Goal: Task Accomplishment & Management: Use online tool/utility

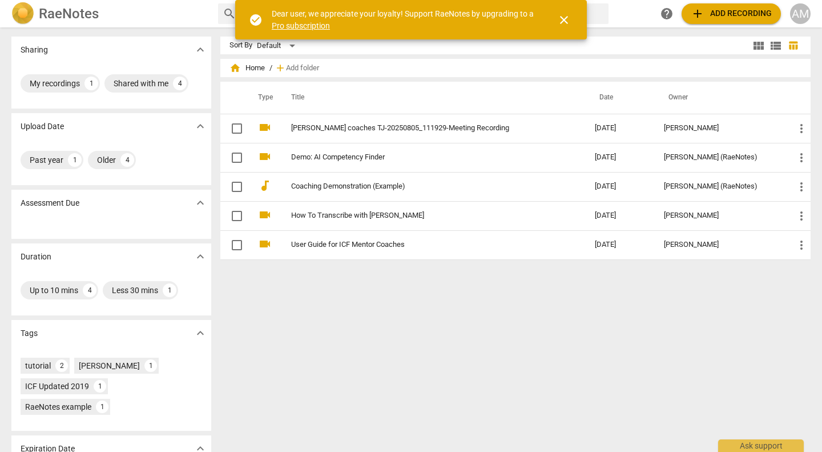
click at [564, 23] on span "close" at bounding box center [564, 20] width 14 height 14
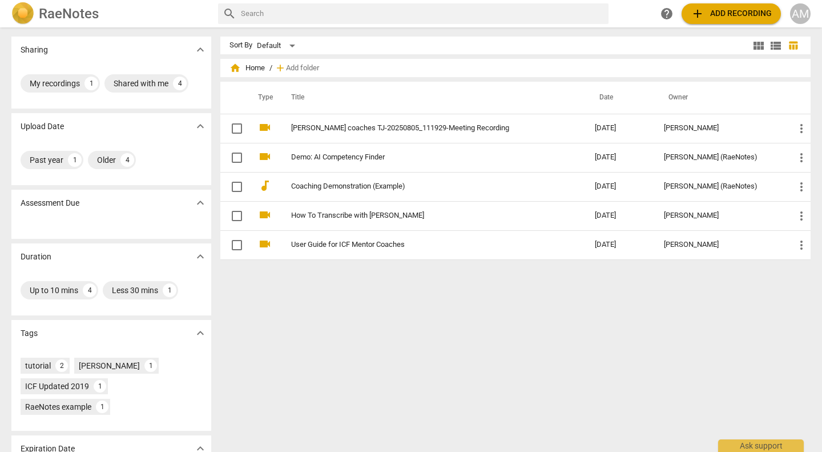
click at [714, 10] on span "add Add recording" at bounding box center [731, 14] width 81 height 14
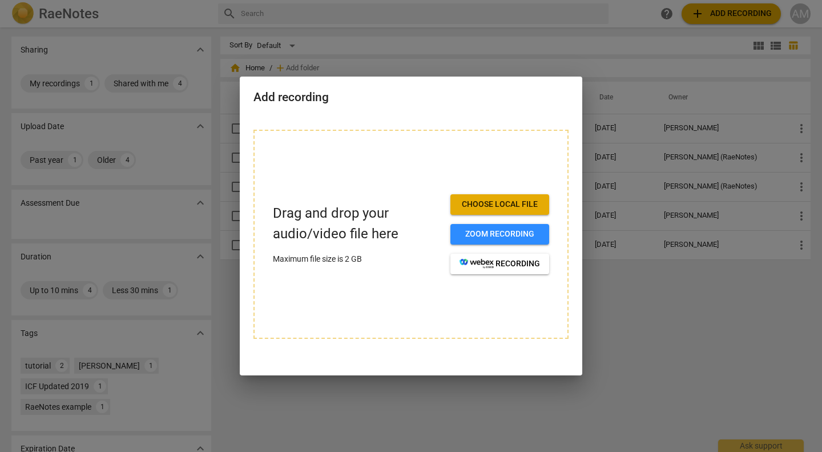
click at [518, 205] on span "Choose local file" at bounding box center [500, 204] width 81 height 11
click at [513, 200] on span "Choose local file" at bounding box center [500, 204] width 81 height 11
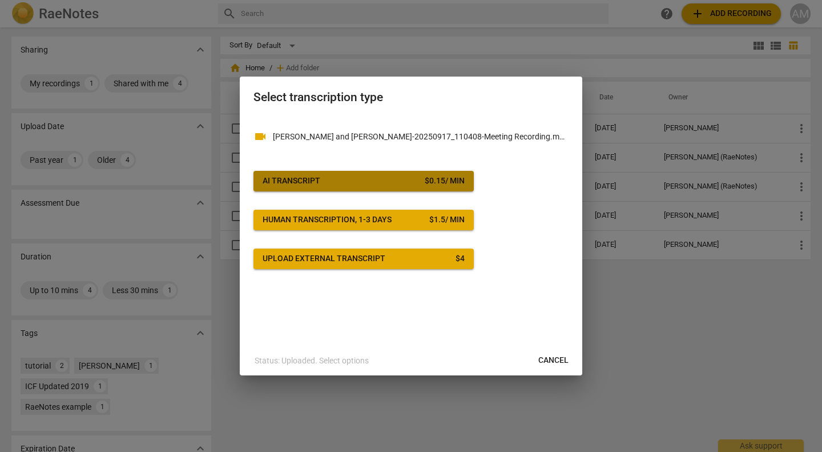
click at [345, 182] on span "AI Transcript $ 0.15 / min" at bounding box center [364, 180] width 202 height 11
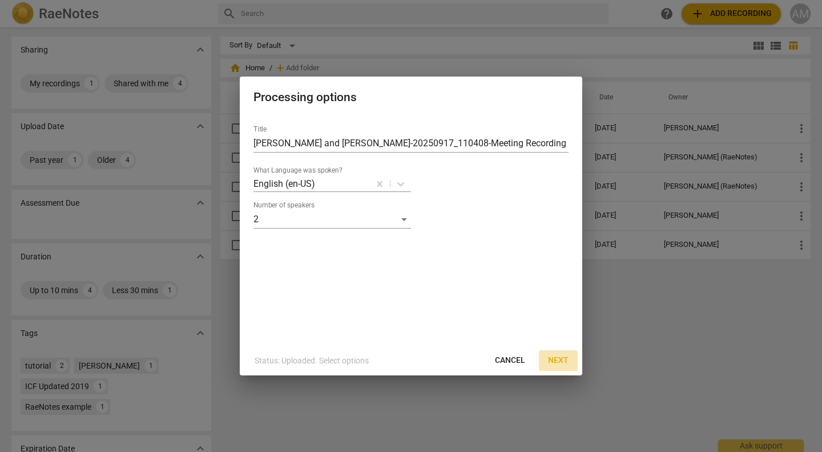
click at [562, 359] on span "Next" at bounding box center [558, 360] width 21 height 11
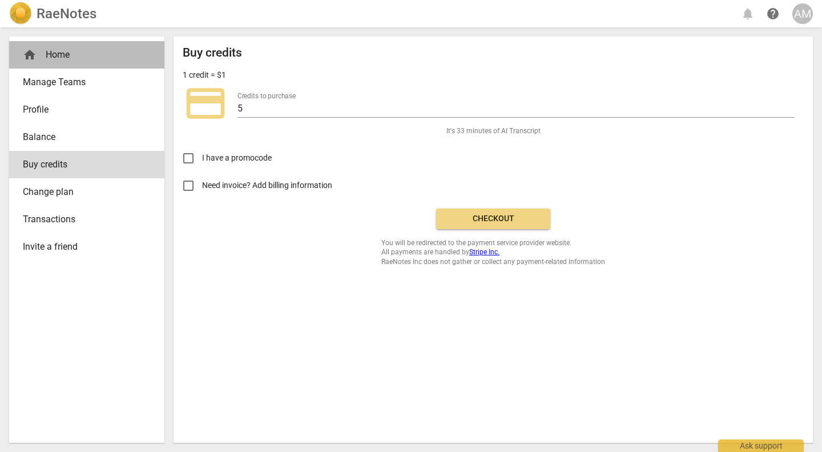
click at [58, 55] on div "home Home" at bounding box center [82, 55] width 119 height 14
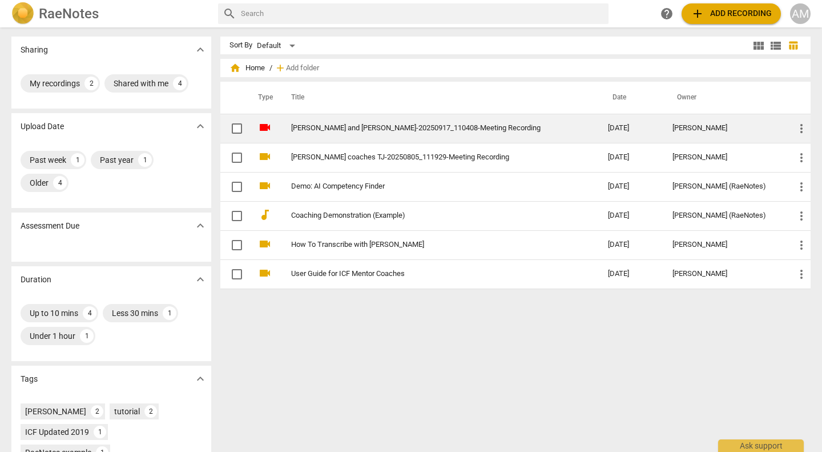
click at [411, 128] on link "[PERSON_NAME] and [PERSON_NAME]-20250917_110408-Meeting Recording" at bounding box center [429, 128] width 276 height 9
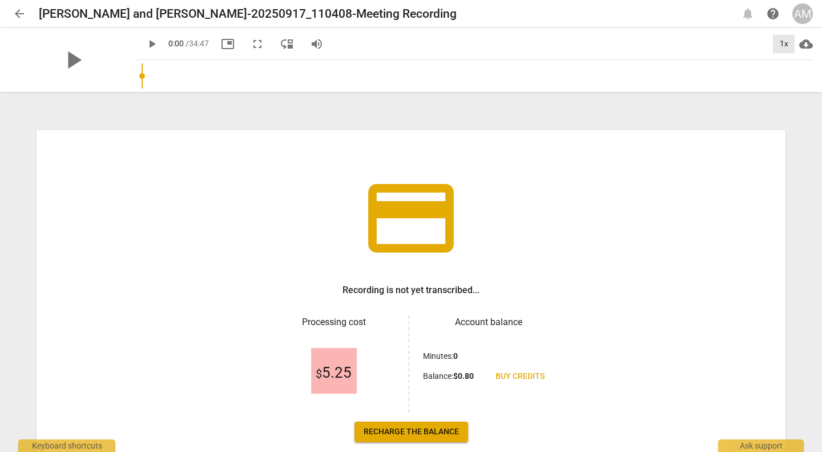
click at [787, 45] on div "1x" at bounding box center [784, 44] width 22 height 18
click at [787, 84] on li "1.25x" at bounding box center [792, 89] width 38 height 22
click at [686, 120] on div "credit_card Recording is not yet transcribed... Processing cost $ 5.25 Account …" at bounding box center [411, 273] width 822 height 358
click at [251, 50] on span "fullscreen" at bounding box center [258, 44] width 14 height 14
click at [63, 57] on span "play_arrow" at bounding box center [73, 60] width 30 height 30
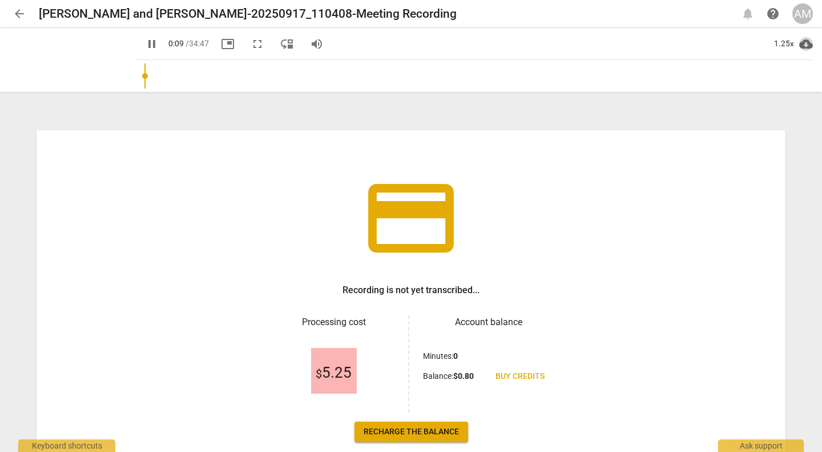
click at [802, 44] on span "cloud_download" at bounding box center [806, 44] width 14 height 14
click at [767, 114] on div at bounding box center [411, 226] width 822 height 452
click at [779, 49] on div "1.25x" at bounding box center [784, 44] width 22 height 18
click at [793, 111] on li "1.5x" at bounding box center [792, 110] width 38 height 22
click at [783, 48] on div "1.5x" at bounding box center [784, 44] width 22 height 18
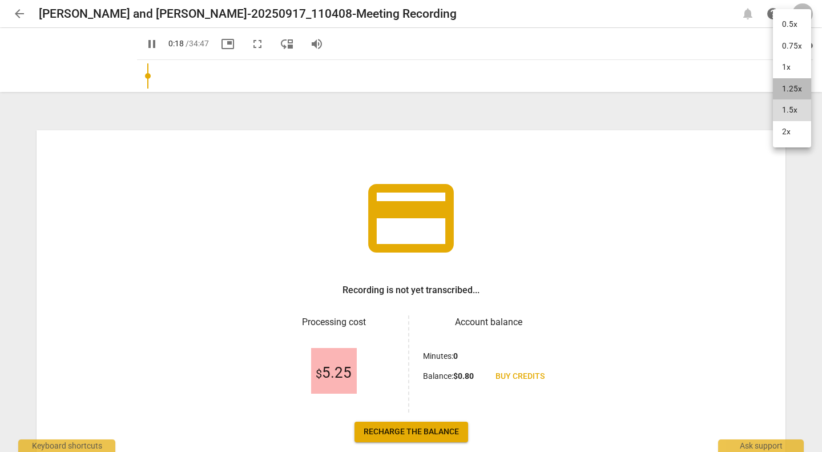
click at [793, 88] on li "1.25x" at bounding box center [792, 89] width 38 height 22
click at [592, 85] on input "range" at bounding box center [477, 76] width 671 height 37
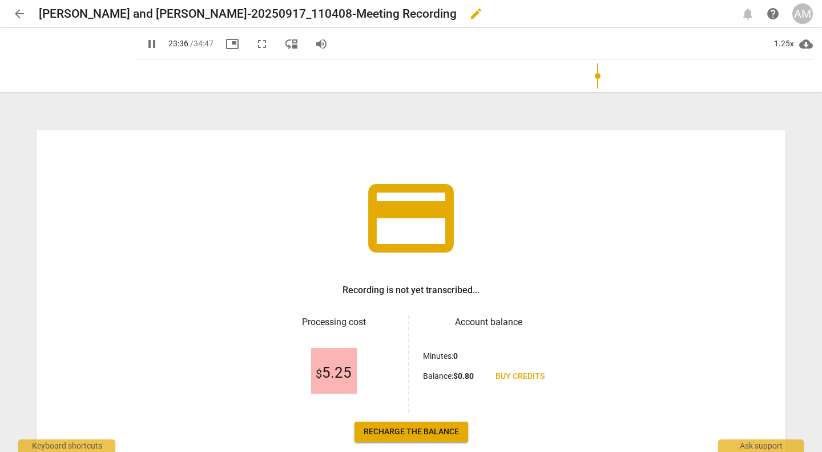
type input "1417"
